Goal: Transaction & Acquisition: Book appointment/travel/reservation

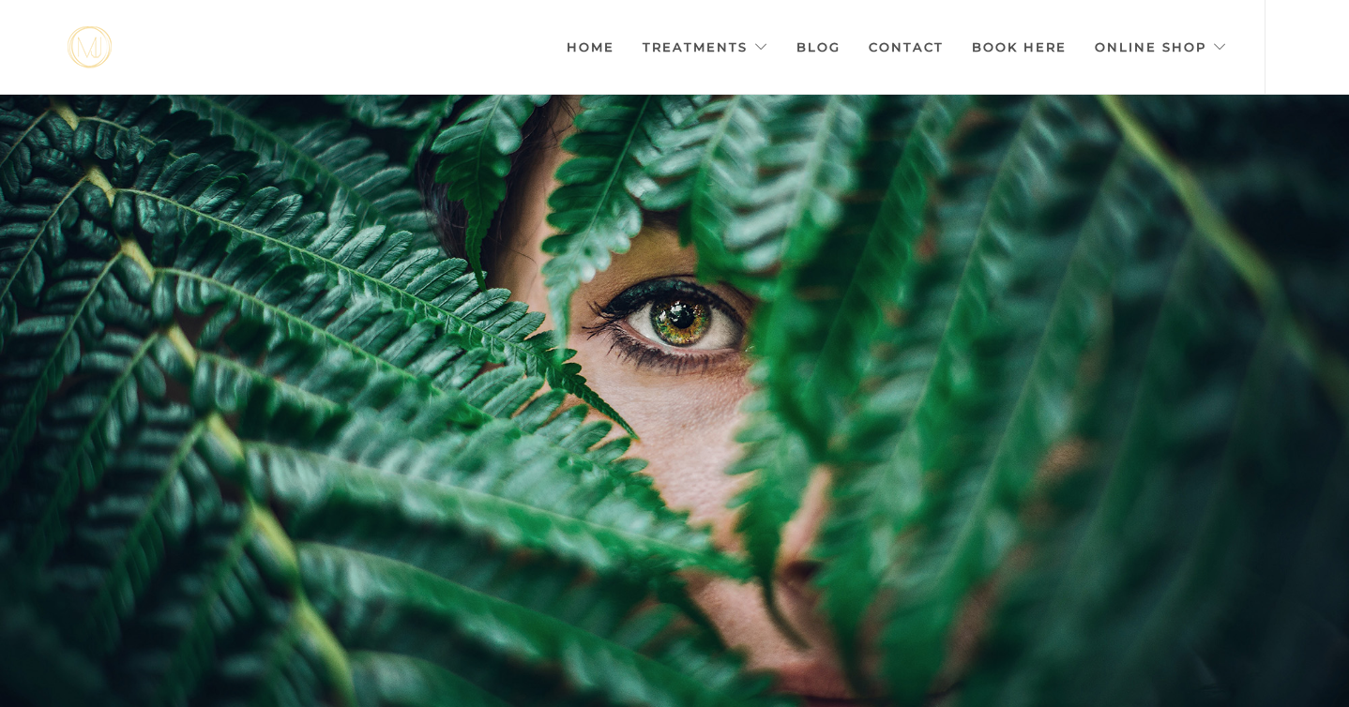
click at [921, 300] on div at bounding box center [674, 448] width 1349 height 707
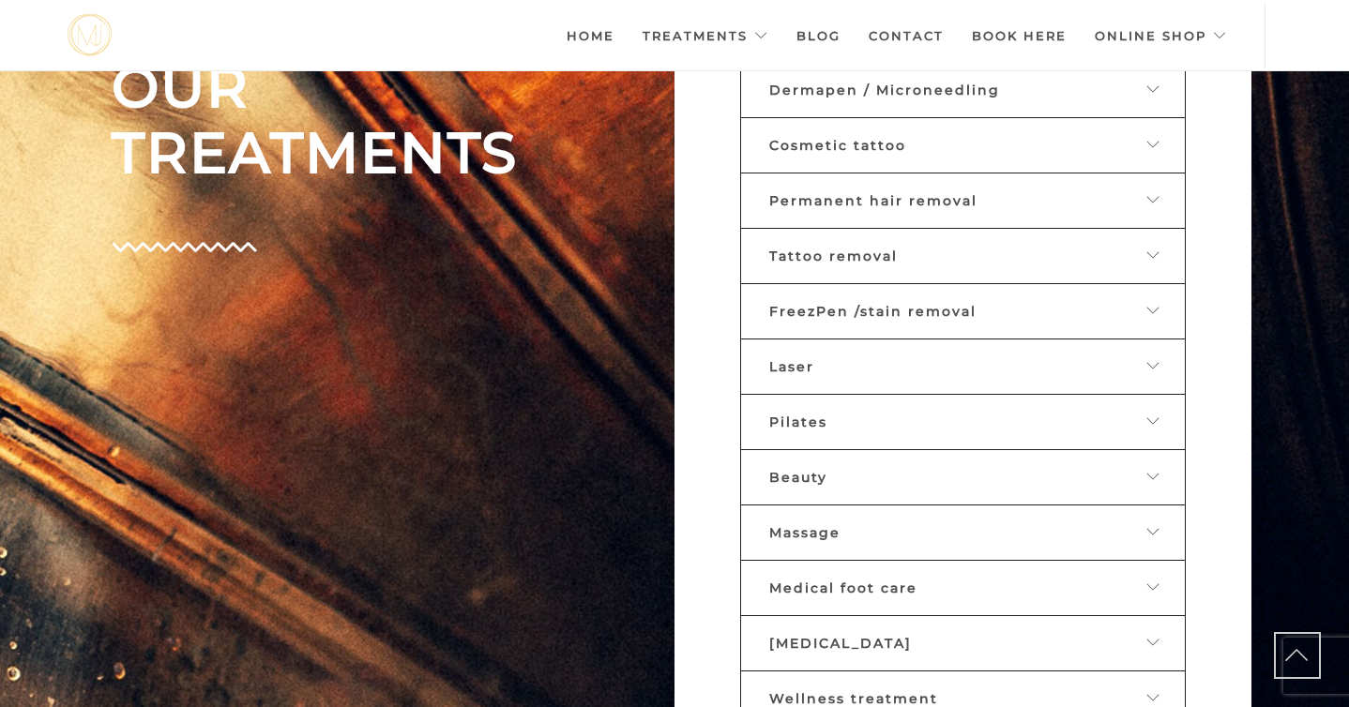
scroll to position [935, 0]
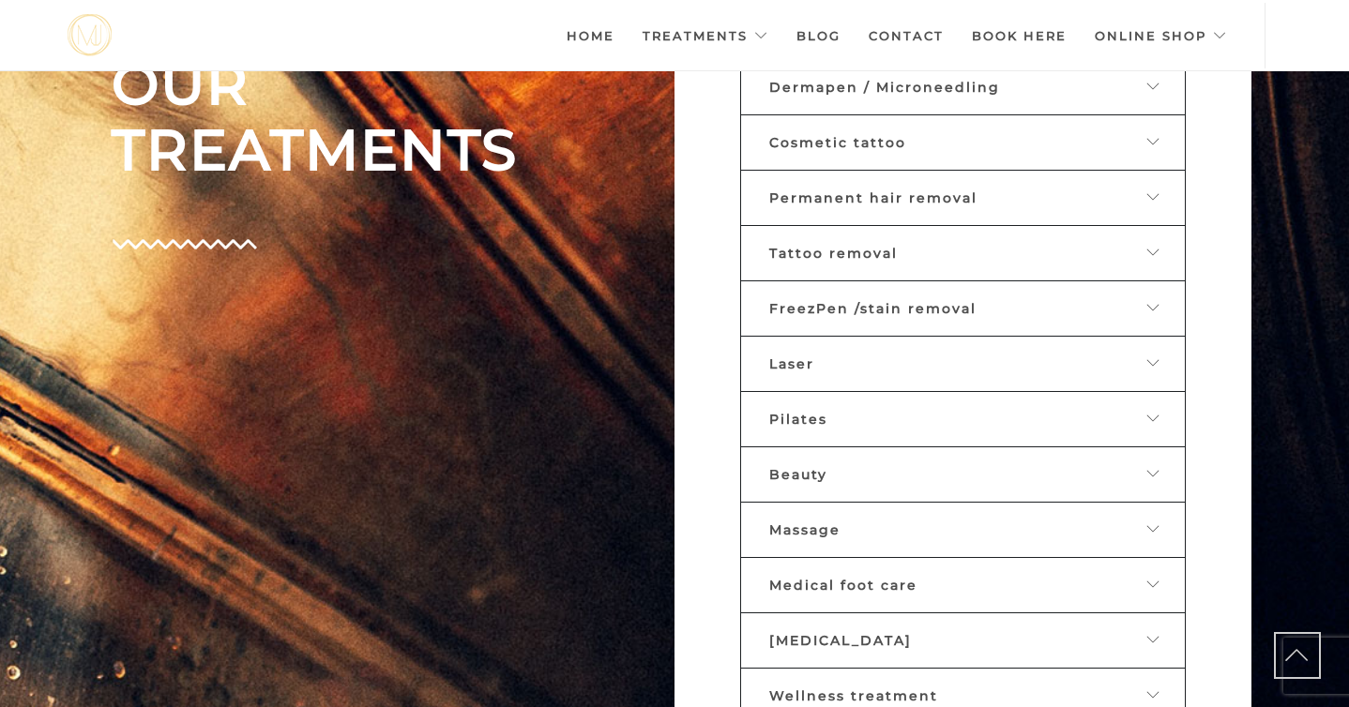
click at [897, 466] on div "Beauty" at bounding box center [948, 474] width 358 height 17
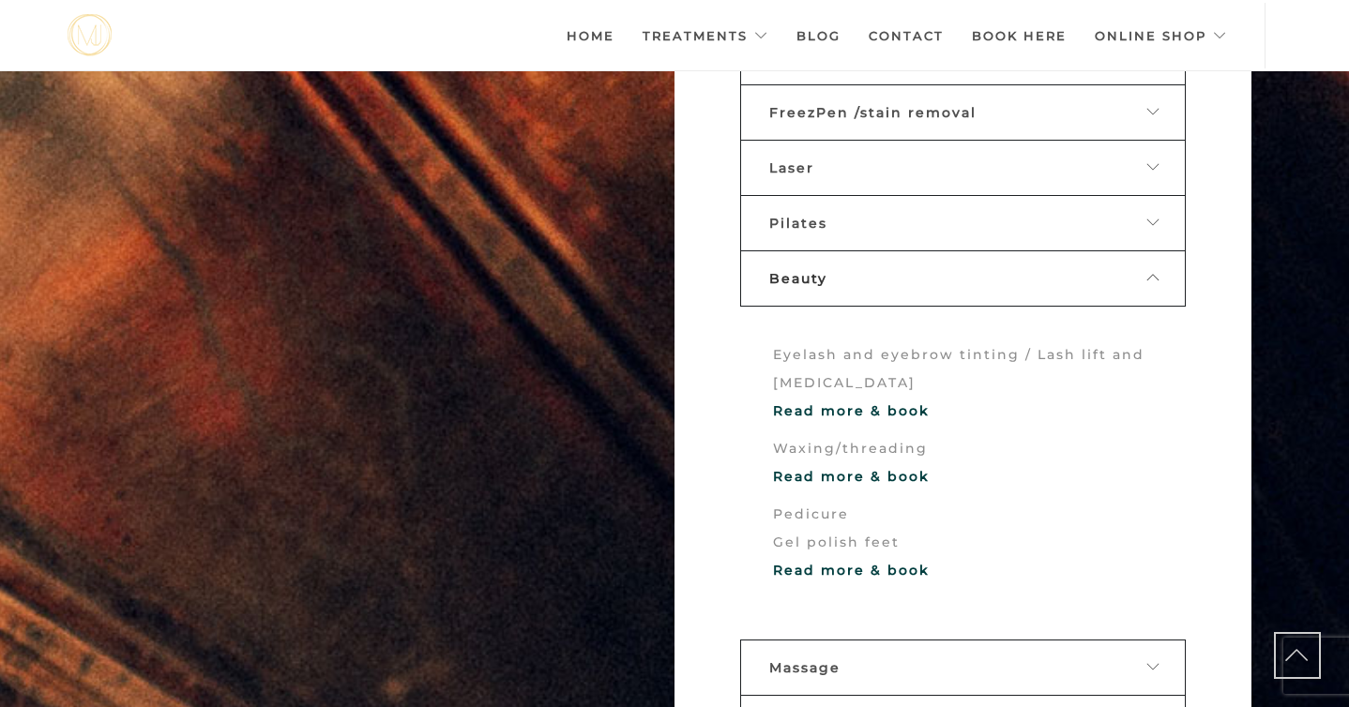
scroll to position [1144, 0]
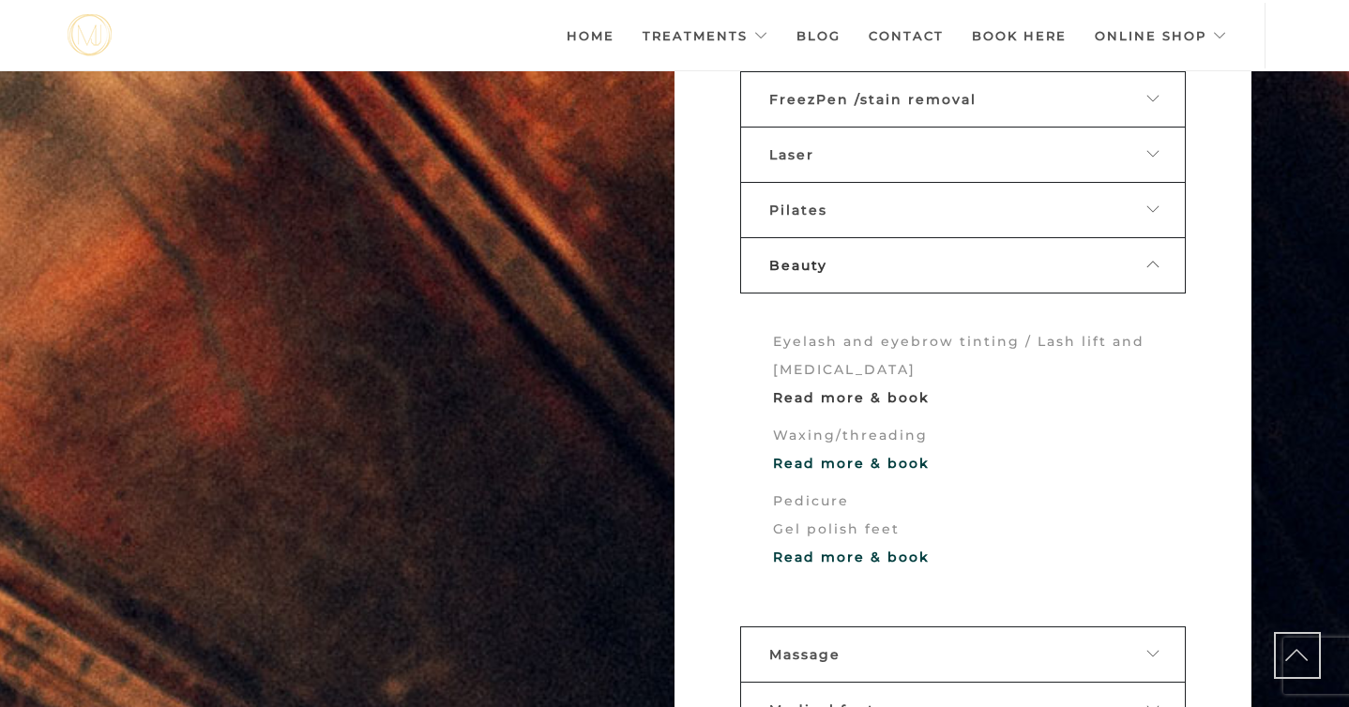
click at [868, 393] on font "Read more & book" at bounding box center [851, 397] width 157 height 17
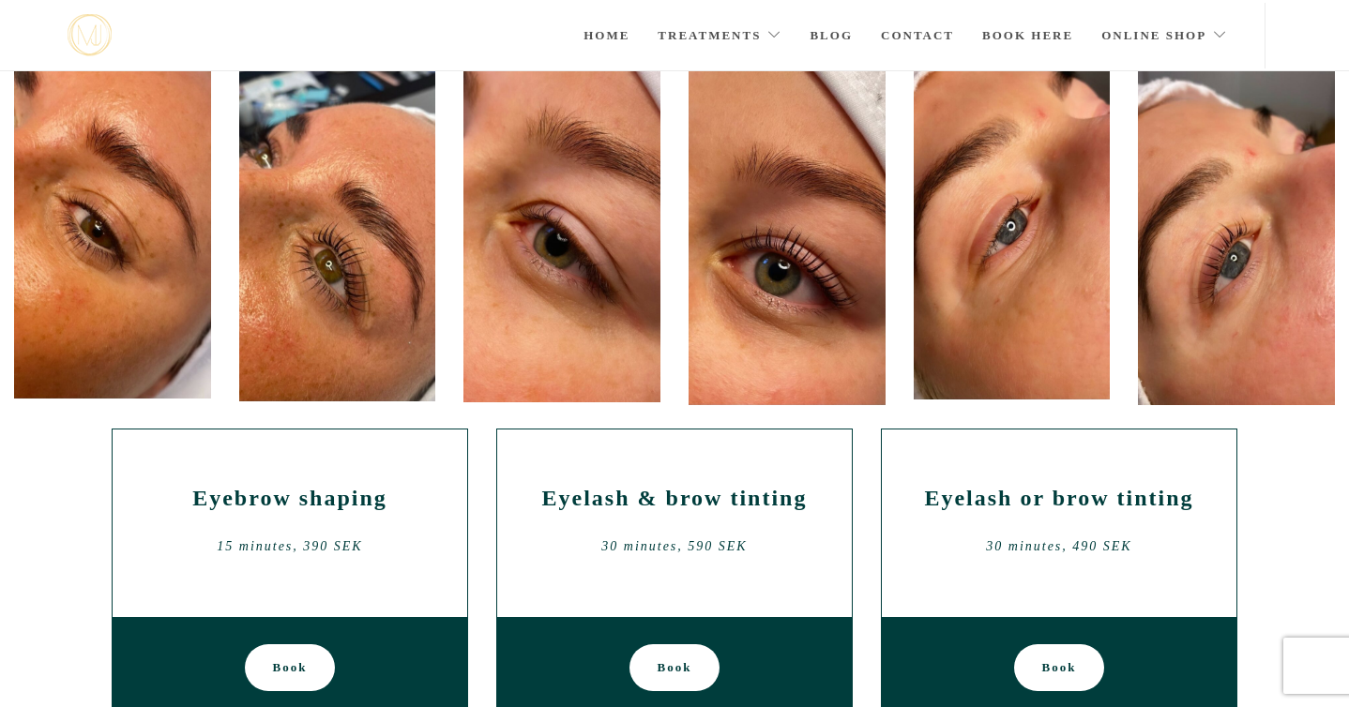
scroll to position [420, 0]
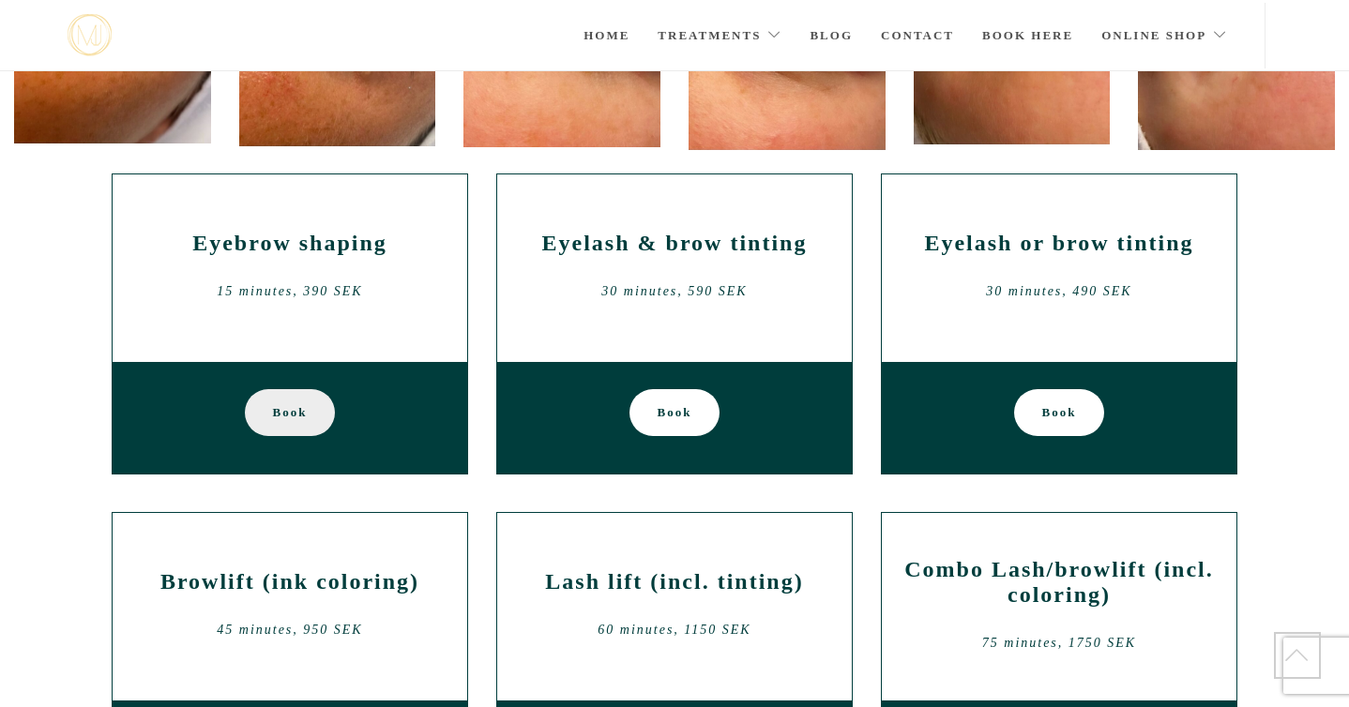
click at [316, 417] on link "Book" at bounding box center [290, 412] width 91 height 47
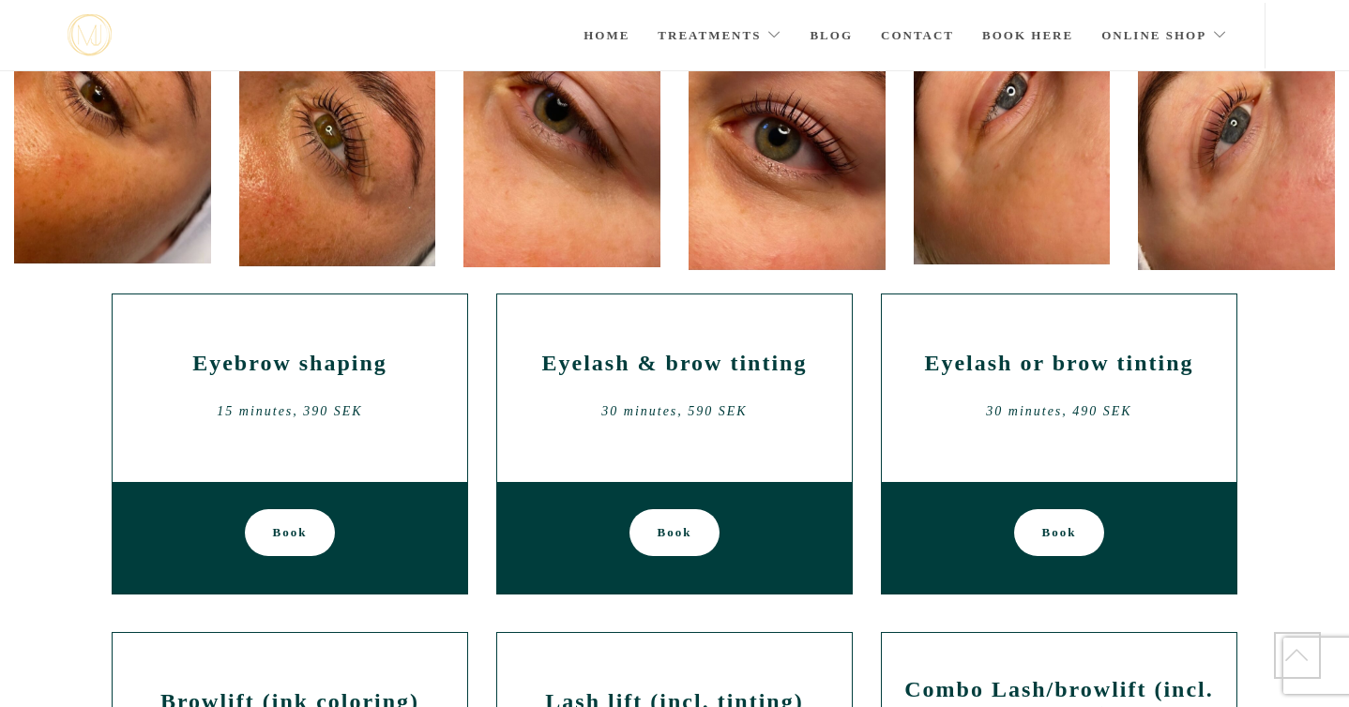
scroll to position [301, 0]
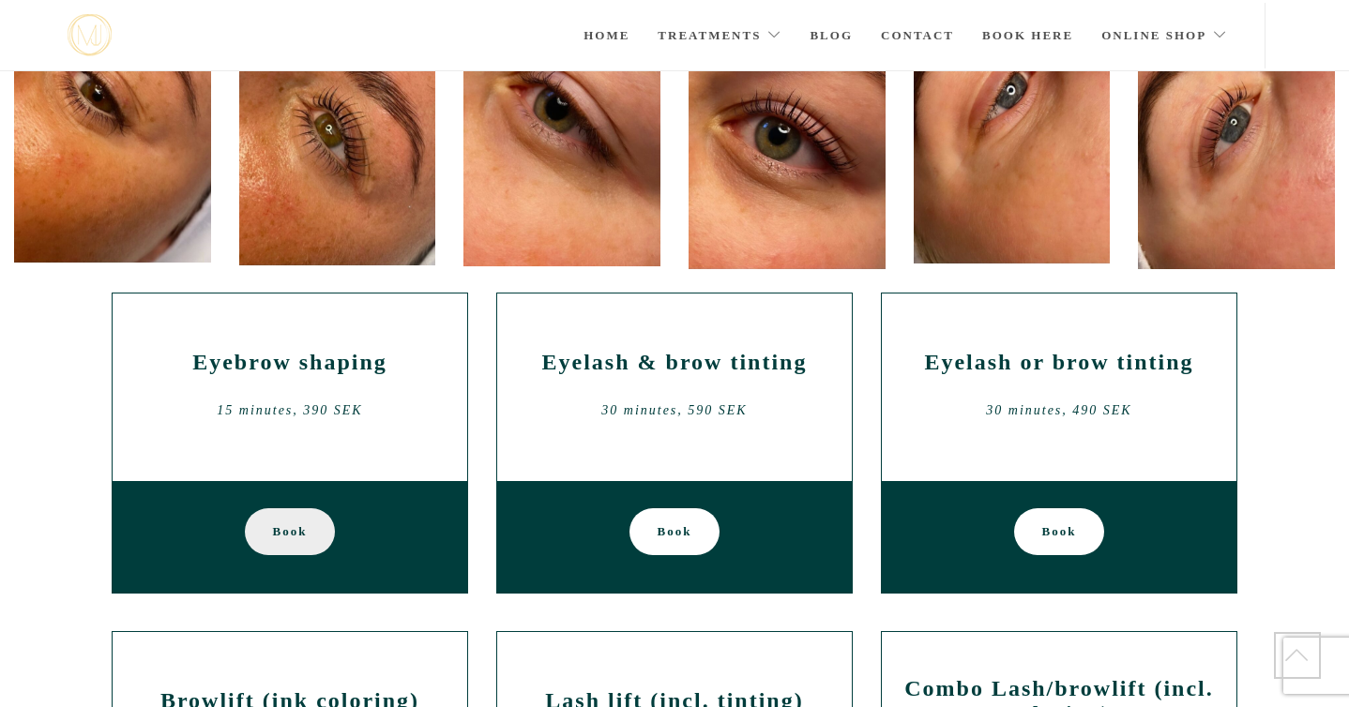
click at [273, 529] on font "Book" at bounding box center [290, 531] width 35 height 47
